Goal: Transaction & Acquisition: Download file/media

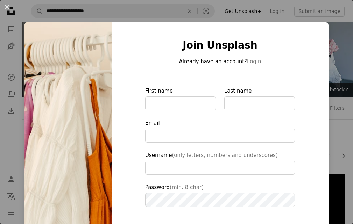
scroll to position [2867, 0]
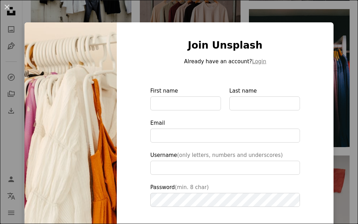
type input "**********"
click at [8, 6] on button "An X shape" at bounding box center [7, 7] width 8 height 8
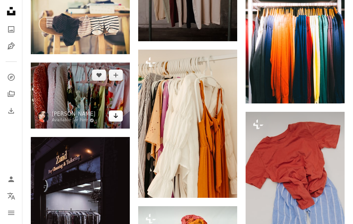
click at [115, 119] on icon "Arrow pointing down" at bounding box center [116, 116] width 6 height 8
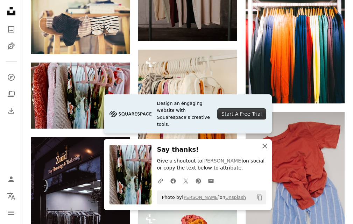
click at [263, 145] on icon "An X shape" at bounding box center [265, 146] width 8 height 8
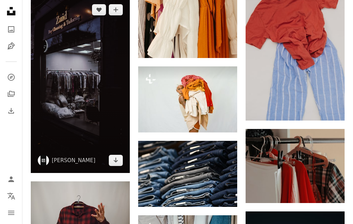
scroll to position [3042, 0]
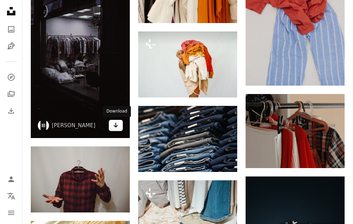
click at [119, 124] on link "Arrow pointing down" at bounding box center [116, 125] width 14 height 11
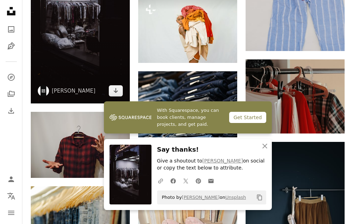
scroll to position [3077, 0]
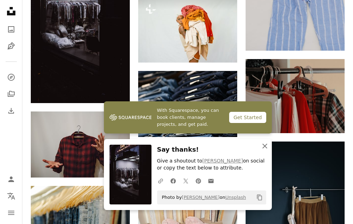
click at [266, 148] on icon "button" at bounding box center [264, 146] width 5 height 5
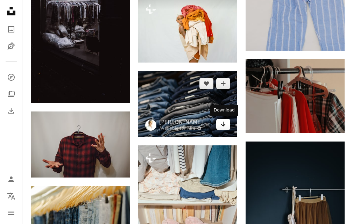
click at [219, 125] on link "Arrow pointing down" at bounding box center [223, 124] width 14 height 11
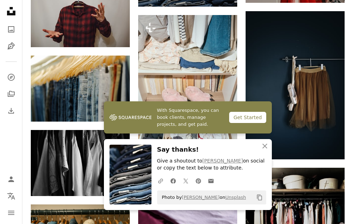
scroll to position [3217, 0]
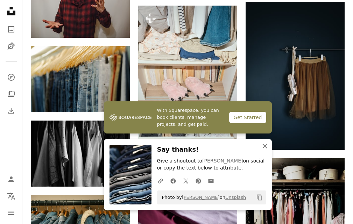
click at [264, 146] on icon "An X shape" at bounding box center [265, 146] width 8 height 8
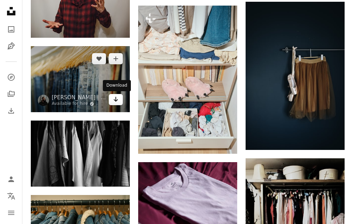
click at [114, 97] on icon "Arrow pointing down" at bounding box center [116, 99] width 6 height 8
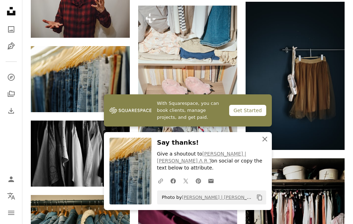
click at [264, 143] on icon "An X shape" at bounding box center [265, 139] width 8 height 8
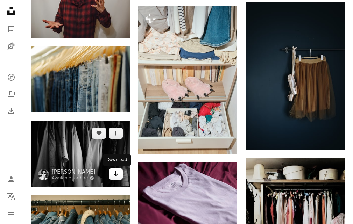
click at [120, 172] on link "Arrow pointing down" at bounding box center [116, 174] width 14 height 11
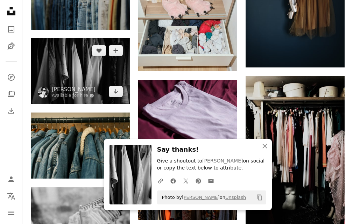
scroll to position [3322, 0]
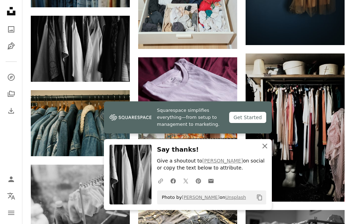
click at [267, 147] on icon "An X shape" at bounding box center [265, 146] width 8 height 8
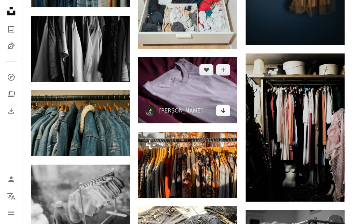
click at [227, 108] on link "Arrow pointing down" at bounding box center [223, 110] width 14 height 11
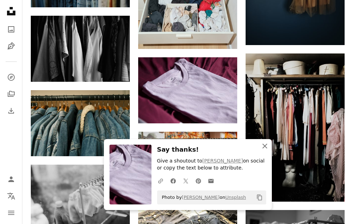
click at [264, 149] on icon "An X shape" at bounding box center [265, 146] width 8 height 8
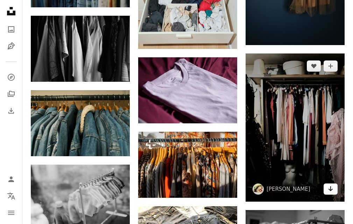
click at [333, 190] on icon "Arrow pointing down" at bounding box center [331, 189] width 6 height 8
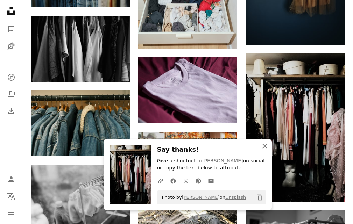
click at [264, 143] on icon "An X shape" at bounding box center [265, 146] width 8 height 8
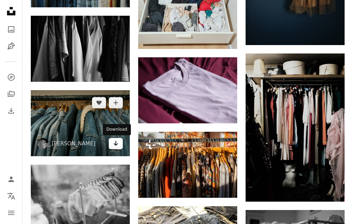
click at [121, 149] on div "A heart A plus sign [PERSON_NAME] Arrow pointing down" at bounding box center [80, 123] width 99 height 66
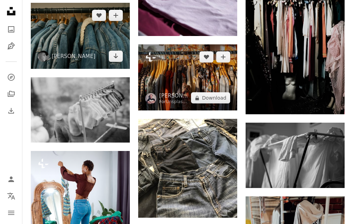
scroll to position [3427, 0]
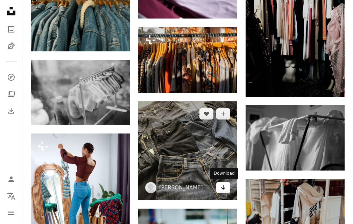
click at [220, 187] on link "Arrow pointing down" at bounding box center [223, 187] width 14 height 11
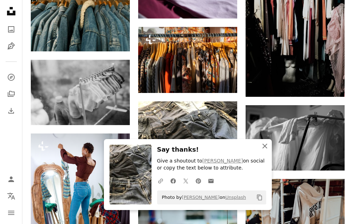
click at [260, 143] on button "An X shape Close" at bounding box center [265, 146] width 14 height 14
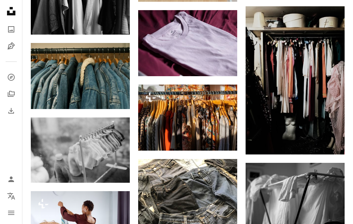
scroll to position [3357, 0]
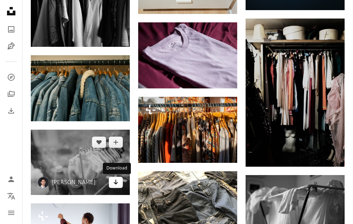
click at [119, 185] on link "Arrow pointing down" at bounding box center [116, 182] width 14 height 11
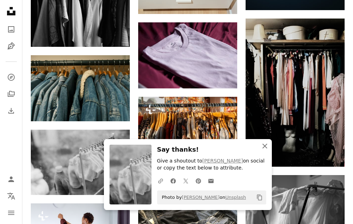
click at [263, 145] on icon "button" at bounding box center [264, 146] width 5 height 5
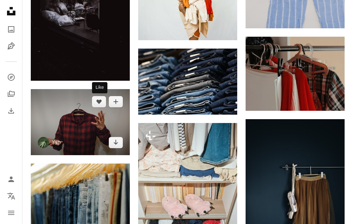
scroll to position [3112, 0]
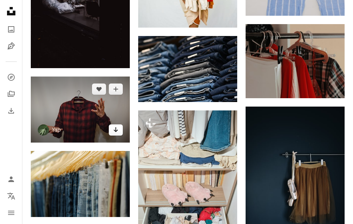
click at [113, 125] on link "Arrow pointing down" at bounding box center [116, 130] width 14 height 11
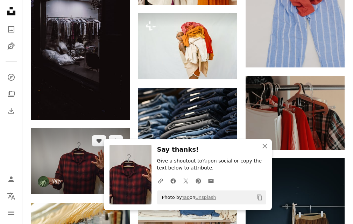
scroll to position [3077, 0]
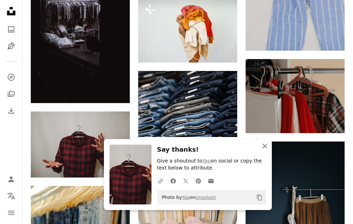
click at [263, 145] on icon "An X shape" at bounding box center [265, 146] width 8 height 8
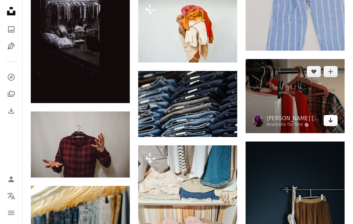
click at [331, 120] on icon "Arrow pointing down" at bounding box center [331, 120] width 6 height 8
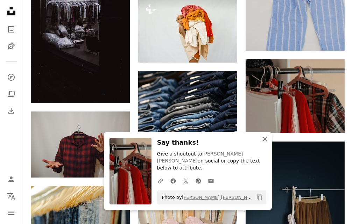
click at [266, 143] on icon "An X shape" at bounding box center [265, 139] width 8 height 8
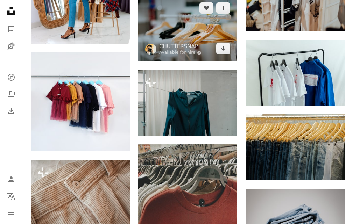
scroll to position [3637, 0]
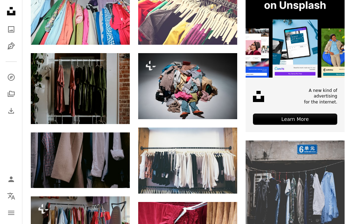
scroll to position [0, 0]
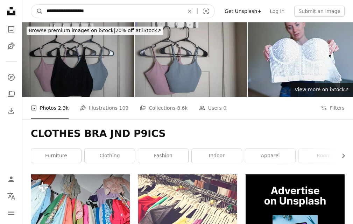
click at [100, 10] on input "**********" at bounding box center [112, 11] width 139 height 13
